Goal: Transaction & Acquisition: Purchase product/service

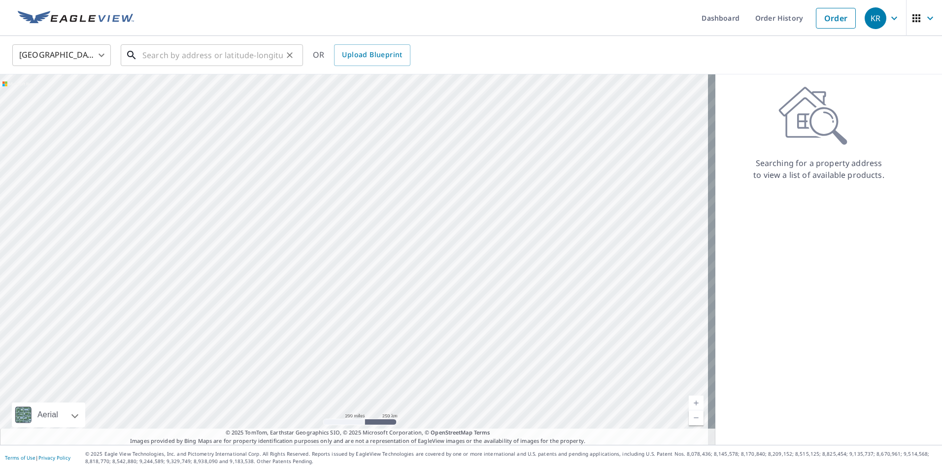
click at [169, 51] on input "text" at bounding box center [212, 55] width 140 height 28
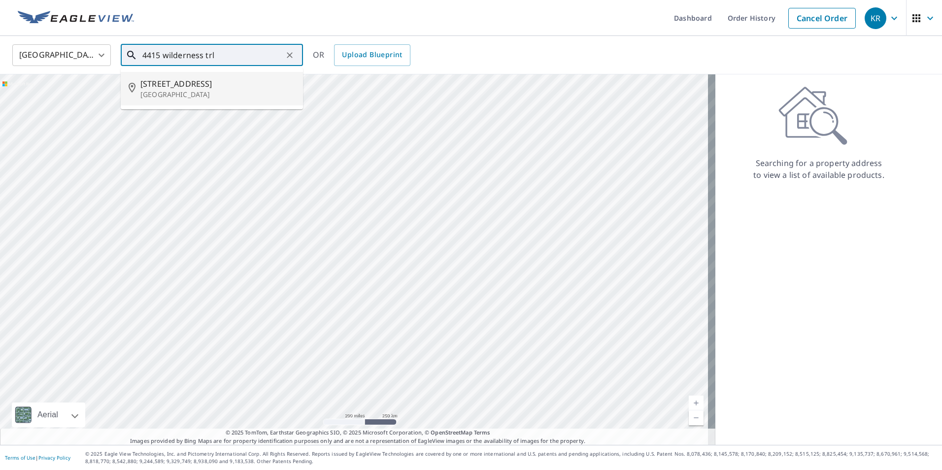
click at [189, 91] on p "[GEOGRAPHIC_DATA]" at bounding box center [217, 95] width 155 height 10
type input "[STREET_ADDRESS]"
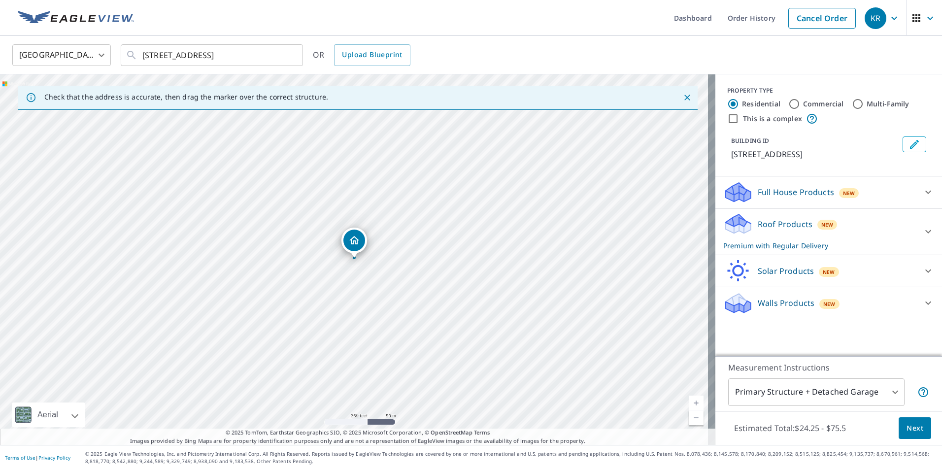
click at [779, 216] on div "Roof Products New Premium with Regular Delivery" at bounding box center [820, 231] width 193 height 38
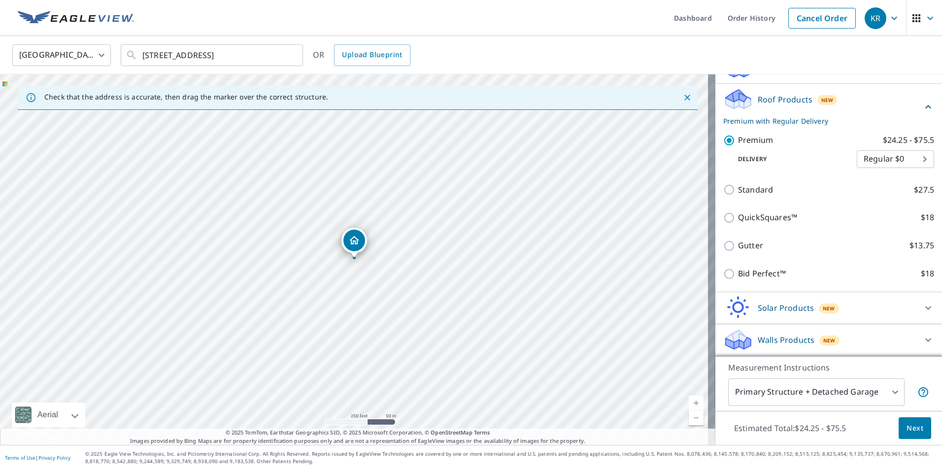
scroll to position [137, 0]
click at [907, 425] on span "Next" at bounding box center [915, 428] width 17 height 12
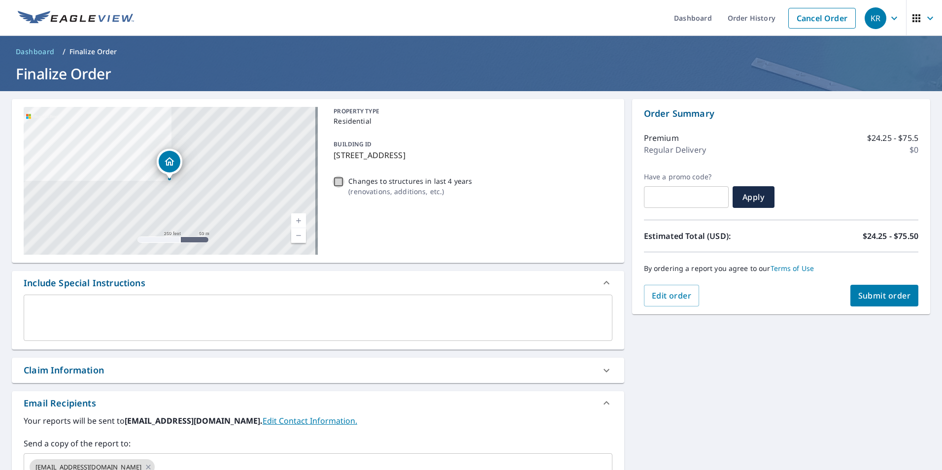
click at [337, 183] on input "Changes to structures in last 4 years ( renovations, additions, etc. )" at bounding box center [339, 182] width 12 height 12
checkbox input "true"
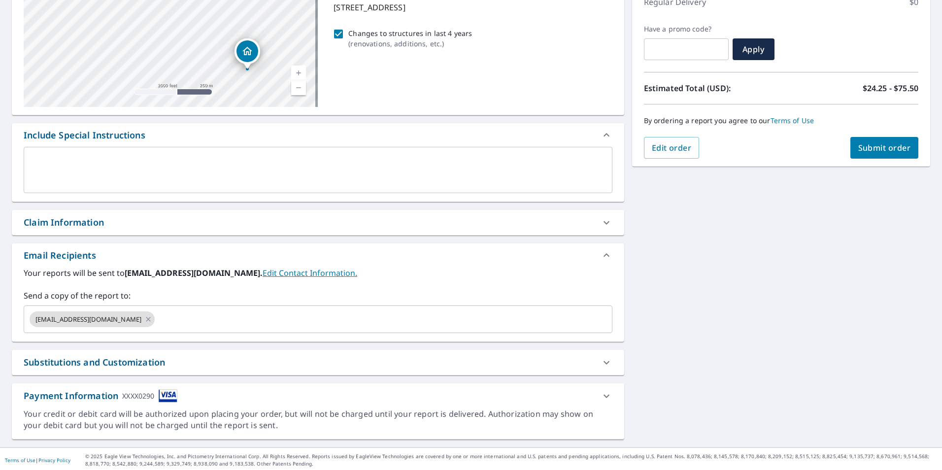
scroll to position [150, 0]
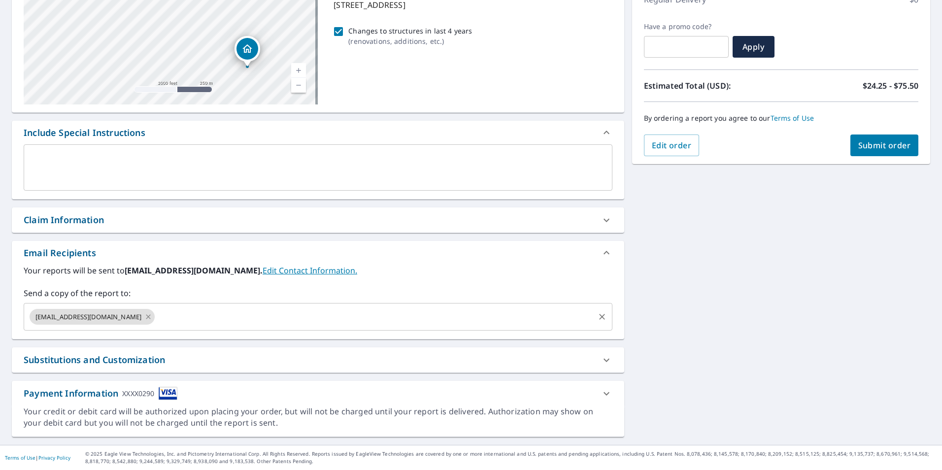
click at [144, 317] on icon at bounding box center [148, 316] width 8 height 11
checkbox input "true"
drag, startPoint x: 124, startPoint y: 318, endPoint x: 127, endPoint y: 307, distance: 12.3
click at [124, 318] on input "text" at bounding box center [310, 317] width 565 height 19
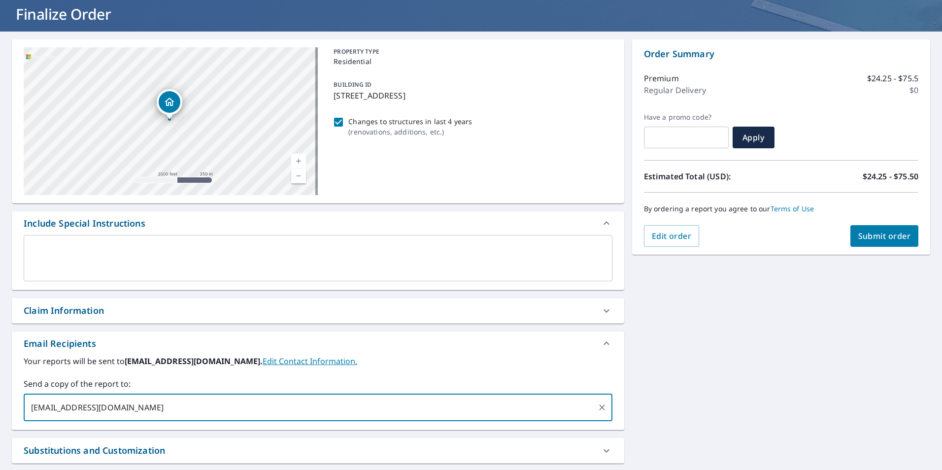
scroll to position [0, 0]
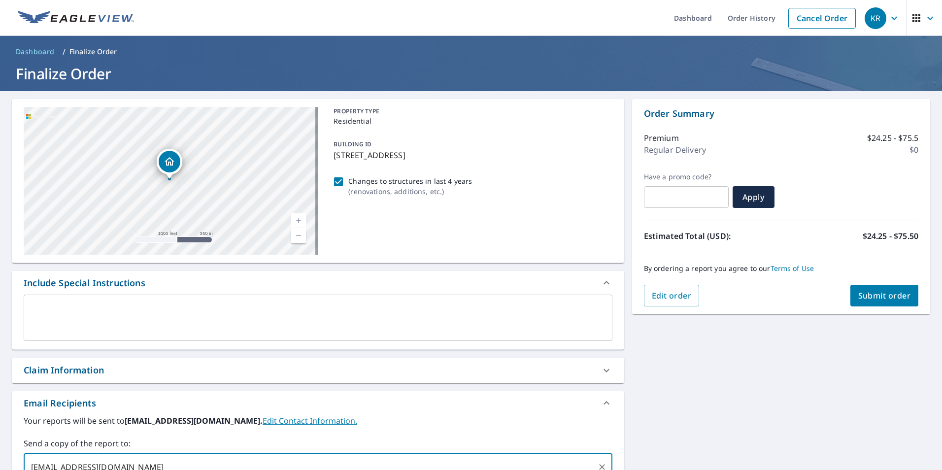
type input "[EMAIL_ADDRESS][DOMAIN_NAME]"
click at [885, 292] on span "Submit order" at bounding box center [885, 295] width 53 height 11
checkbox input "true"
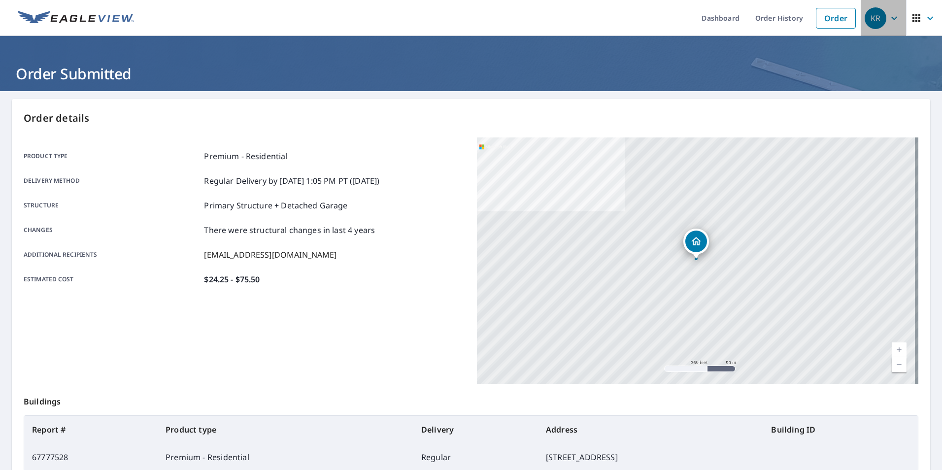
click at [882, 10] on span "KR" at bounding box center [883, 18] width 37 height 24
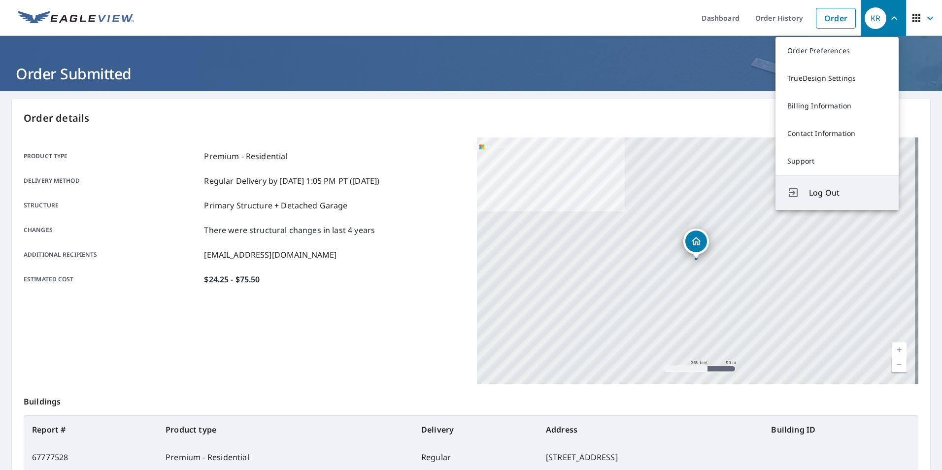
click at [820, 186] on button "Log Out" at bounding box center [837, 192] width 123 height 35
